Goal: Transaction & Acquisition: Download file/media

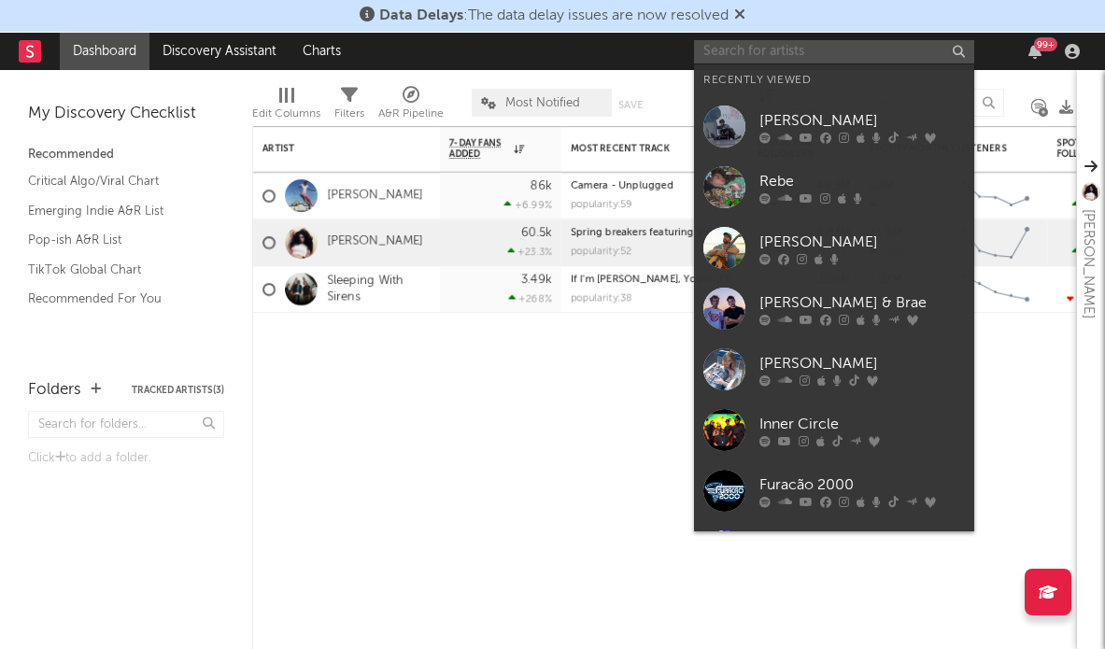
click at [743, 54] on input "text" at bounding box center [834, 51] width 280 height 23
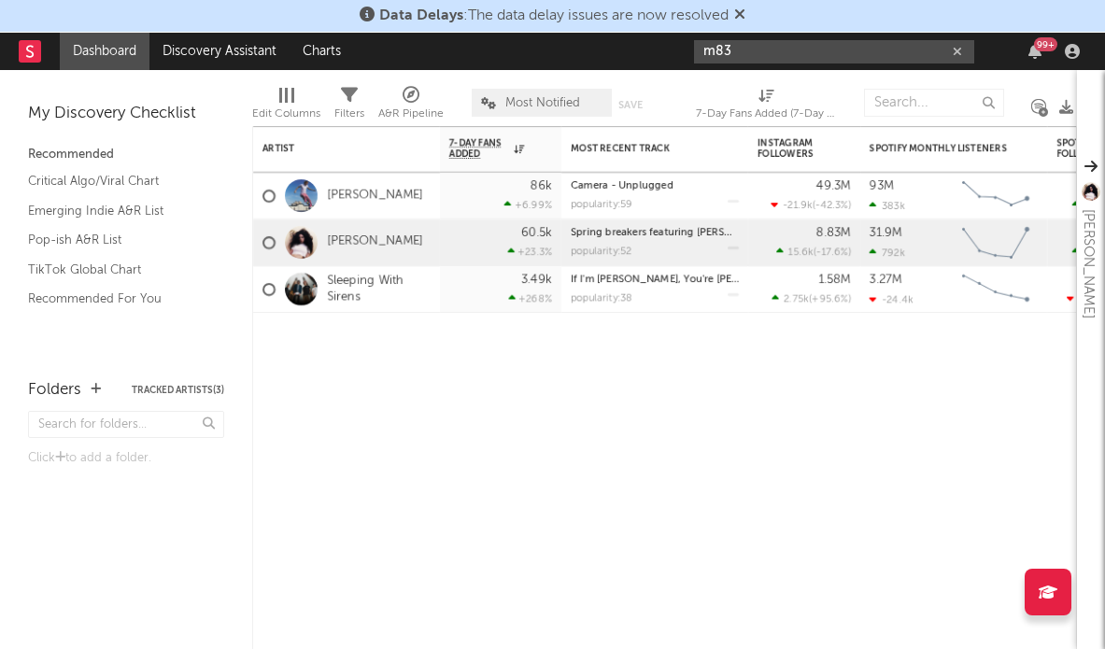
click at [774, 50] on input "m83" at bounding box center [834, 51] width 280 height 23
click at [594, 396] on div "Artist Notifications 7-Day Fans Added WoW % Change Most Recent Track Popularity…" at bounding box center [664, 387] width 825 height 523
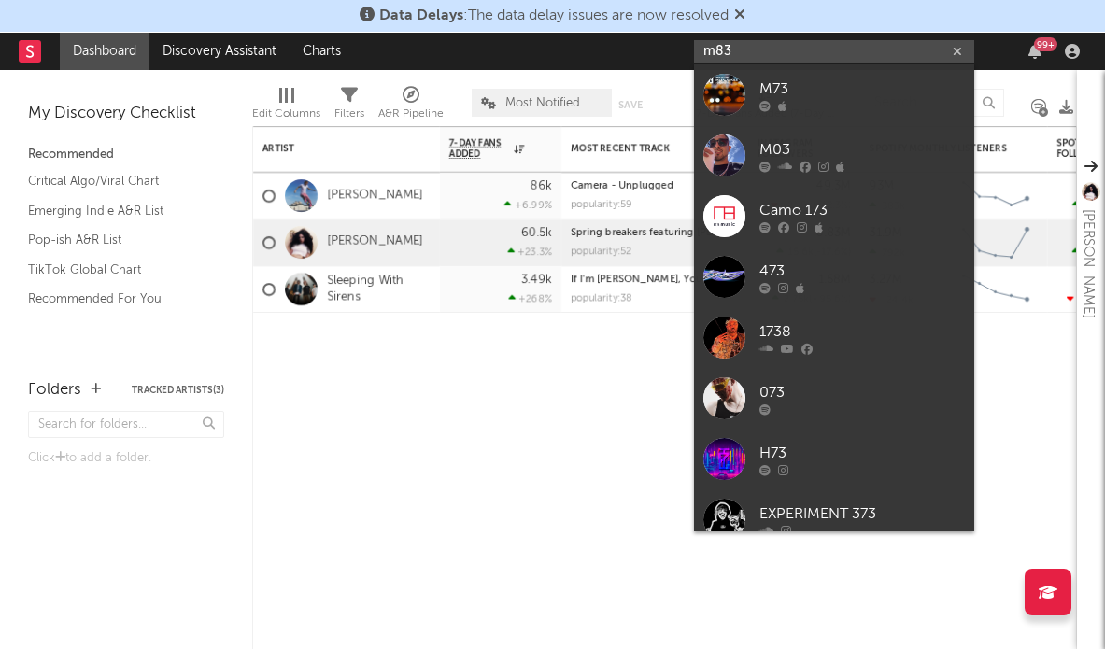
click at [740, 55] on input "m83" at bounding box center [834, 51] width 280 height 23
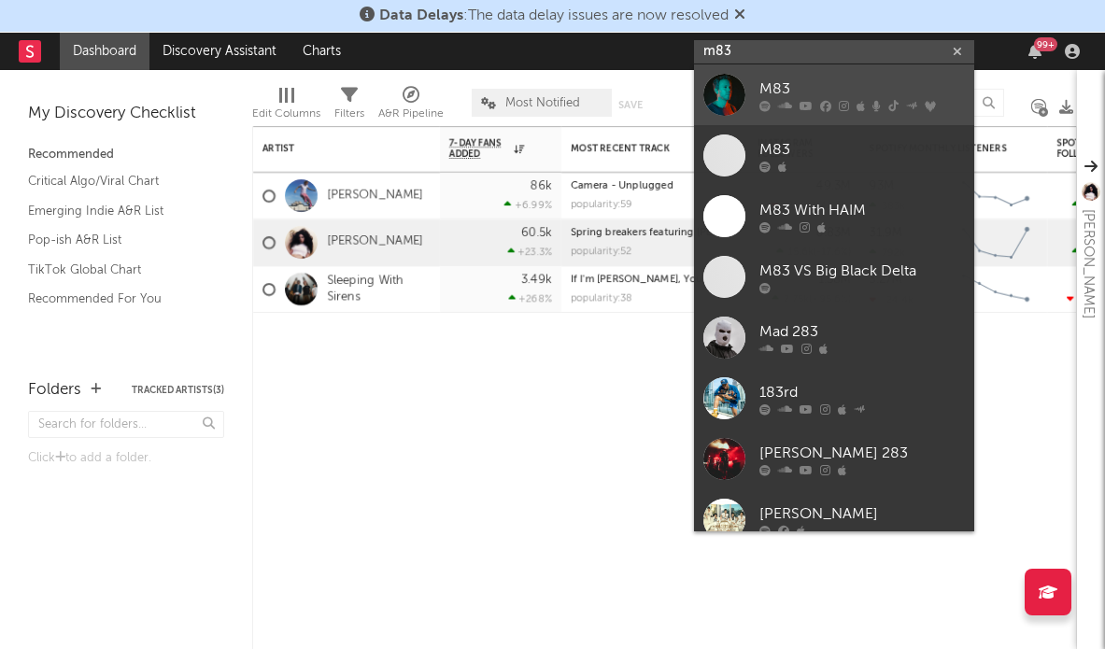
type input "m83"
click at [778, 84] on div "M83" at bounding box center [863, 89] width 206 height 22
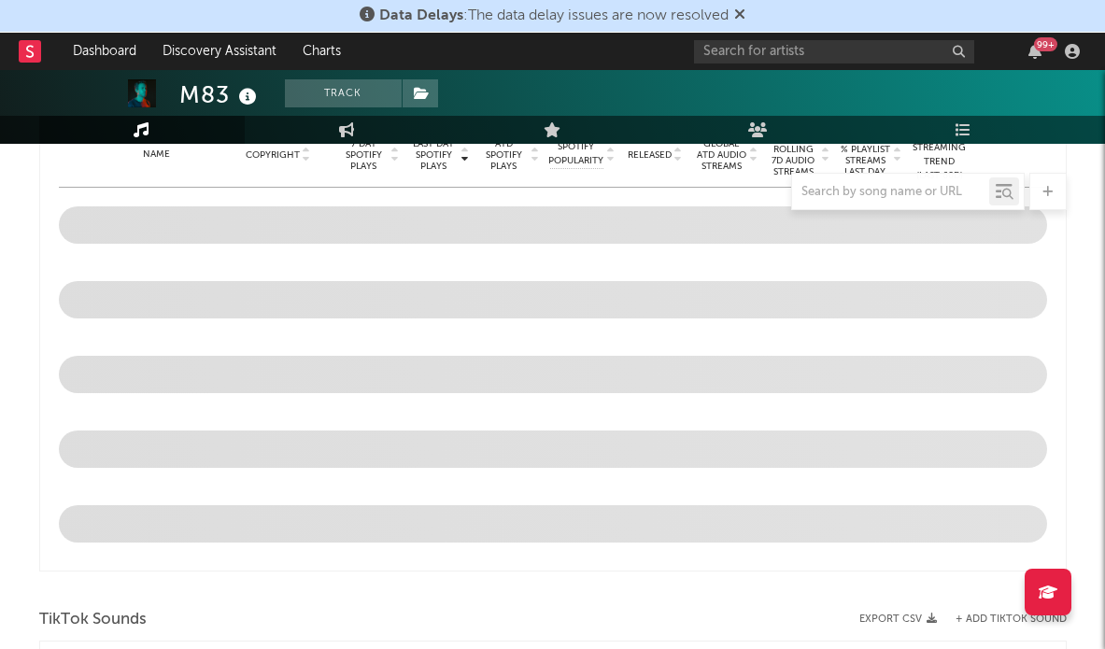
select select "6m"
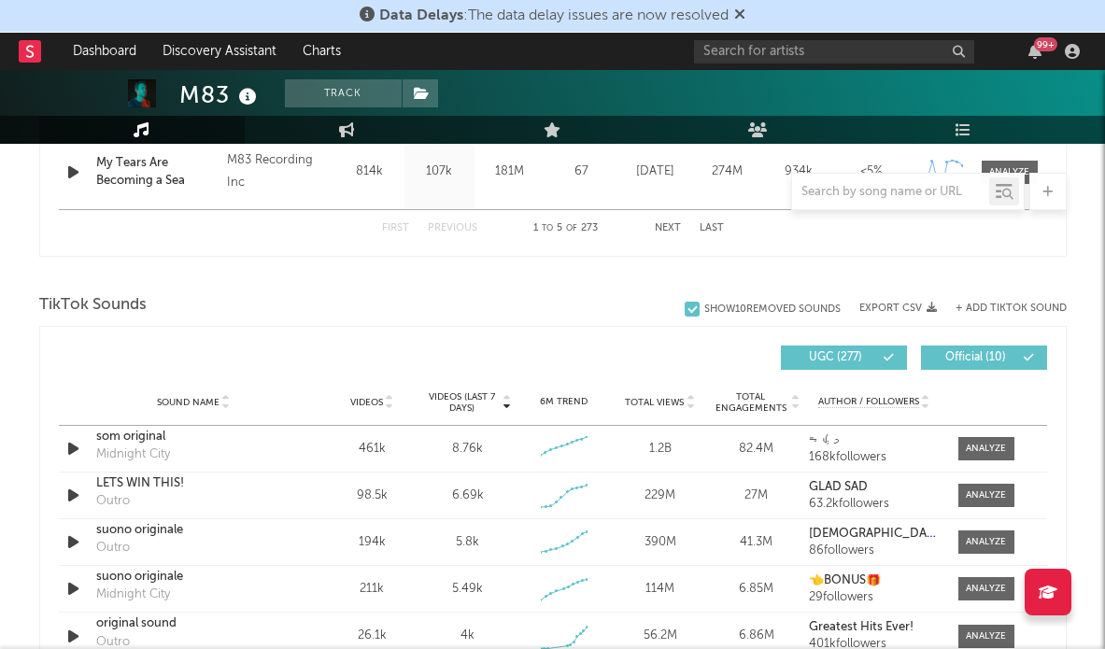
scroll to position [1125, 0]
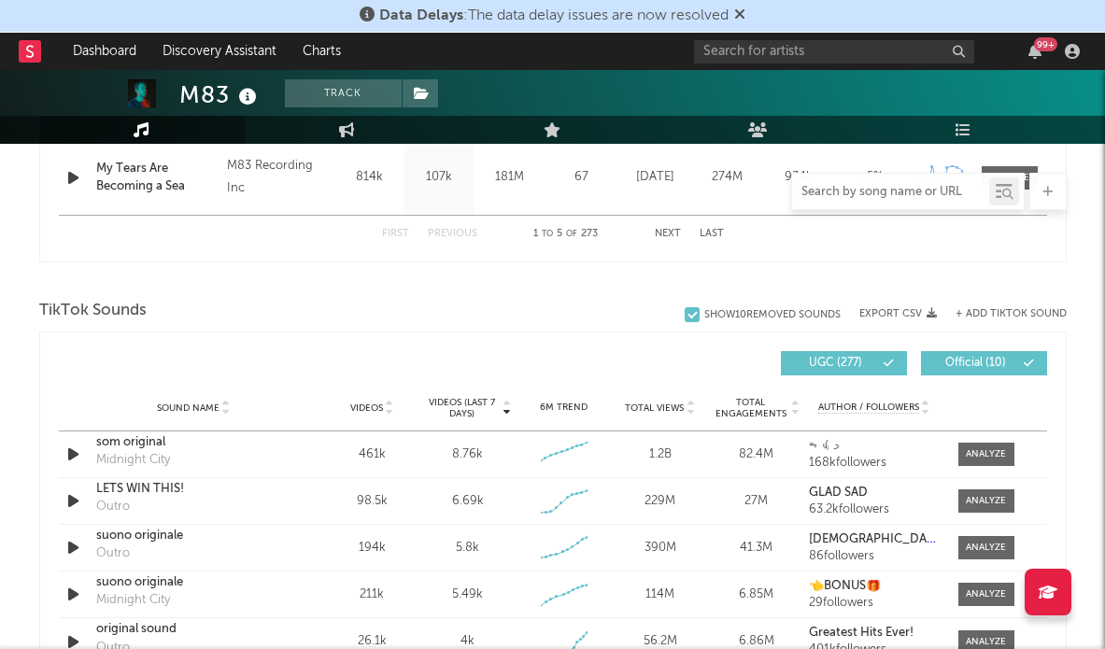
click at [867, 189] on input "text" at bounding box center [890, 192] width 197 height 15
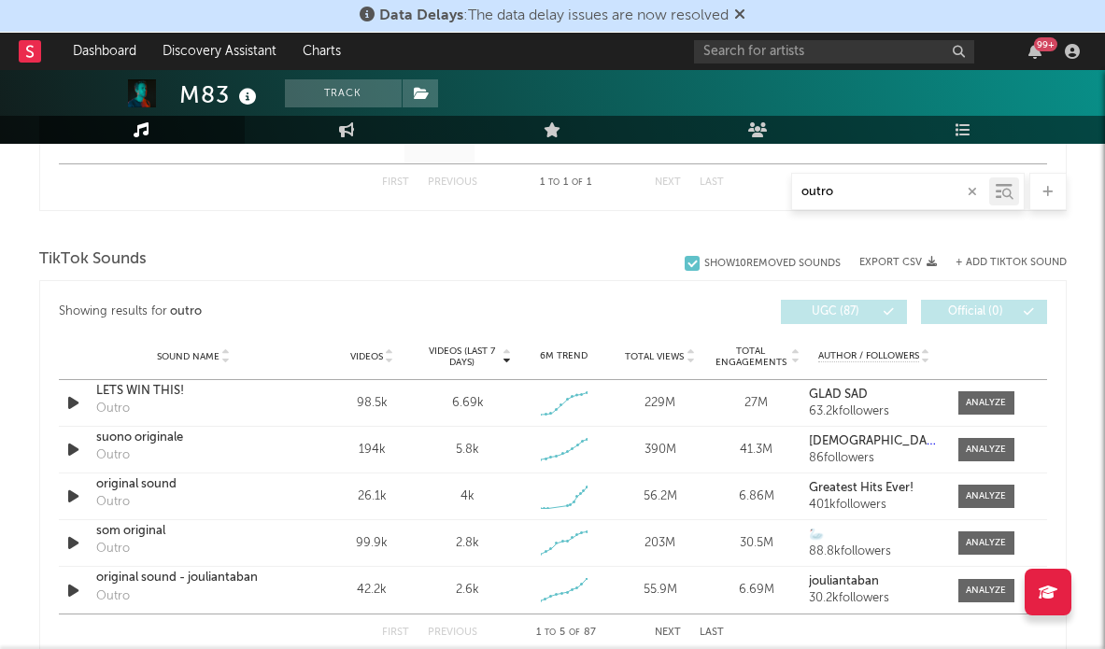
scroll to position [877, 0]
click at [898, 261] on button "Export CSV" at bounding box center [899, 262] width 78 height 11
type input "outro"
drag, startPoint x: 606, startPoint y: 536, endPoint x: 142, endPoint y: 210, distance: 567.5
click at [142, 210] on div "Showing results for outro Last Day Spotify Plays Copyright 7 Day Spotify Plays …" at bounding box center [553, 90] width 1028 height 241
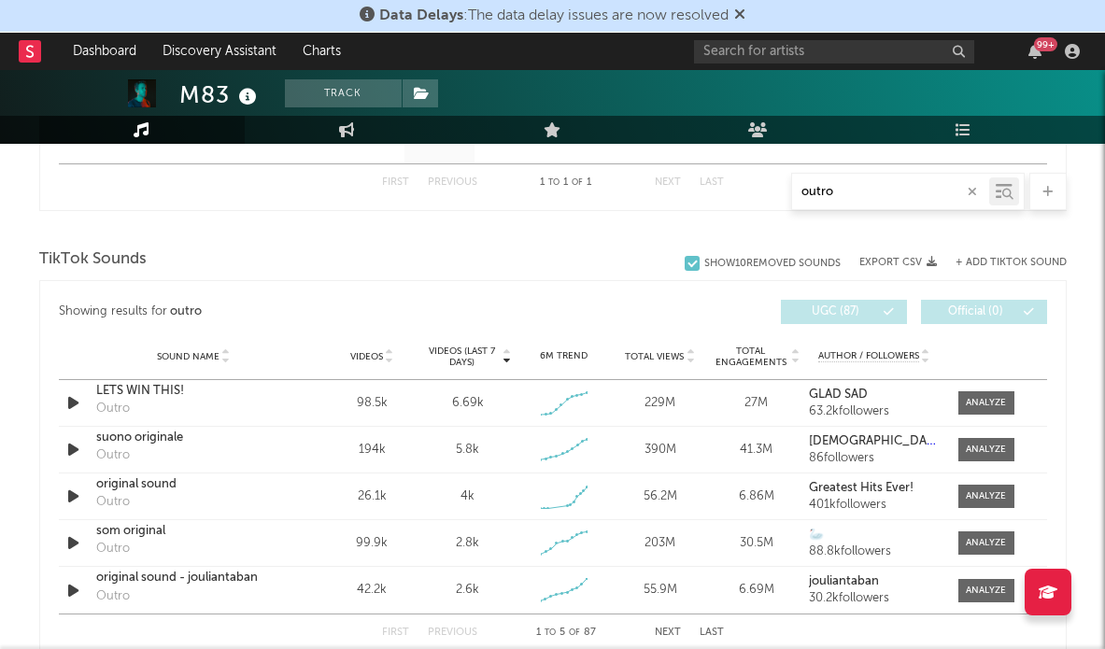
drag, startPoint x: 897, startPoint y: 262, endPoint x: 826, endPoint y: 211, distance: 87.1
click at [826, 211] on div "Music outro Total Artist Consumption Luminate - Daily Luminate - Weekly BMAT - …" at bounding box center [553, 503] width 1028 height 2191
